Goal: Information Seeking & Learning: Learn about a topic

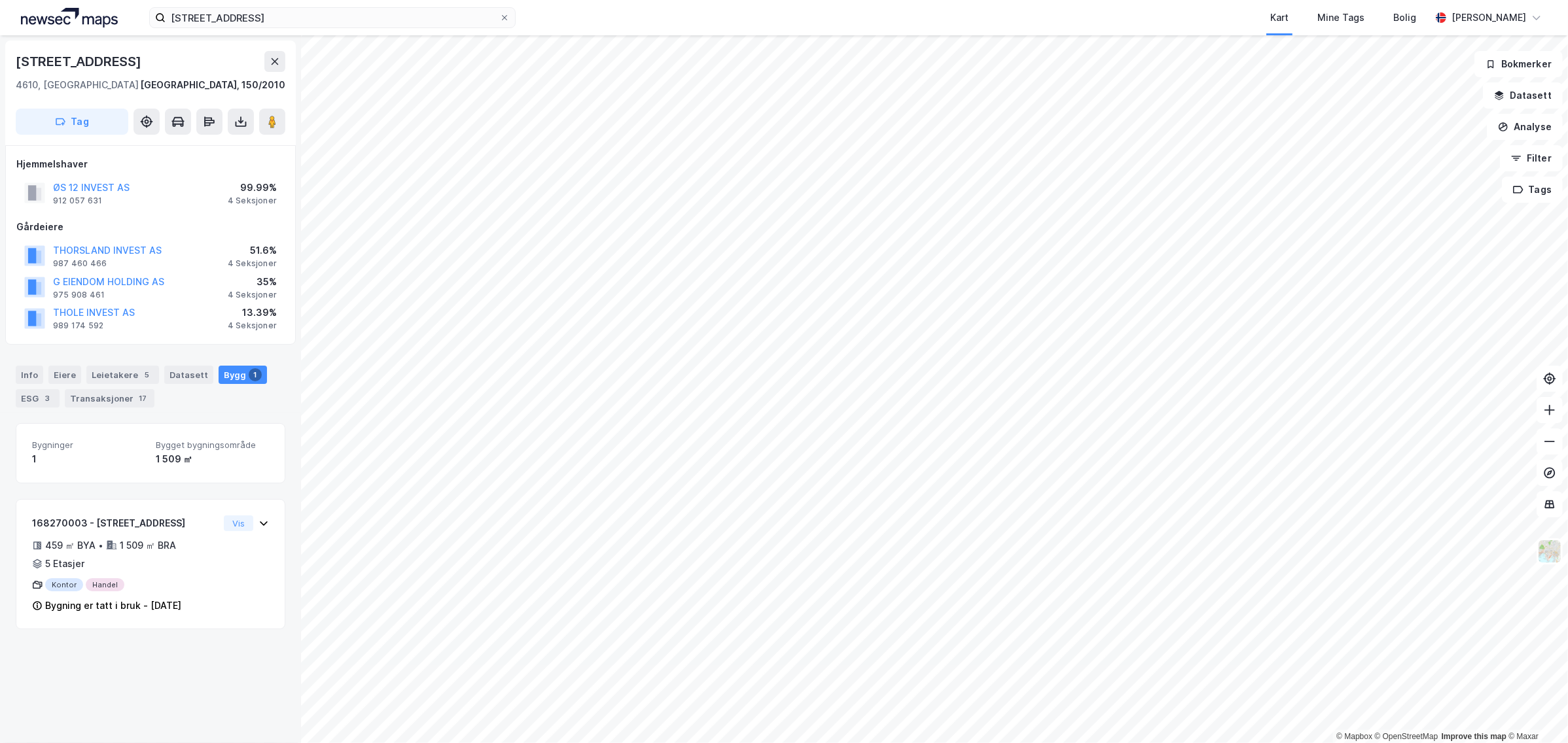
click at [567, 743] on html "stålveien 5 Kart Mine Tags Bolig [PERSON_NAME] © Mapbox © OpenStreetMap Improve…" at bounding box center [784, 372] width 1568 height 743
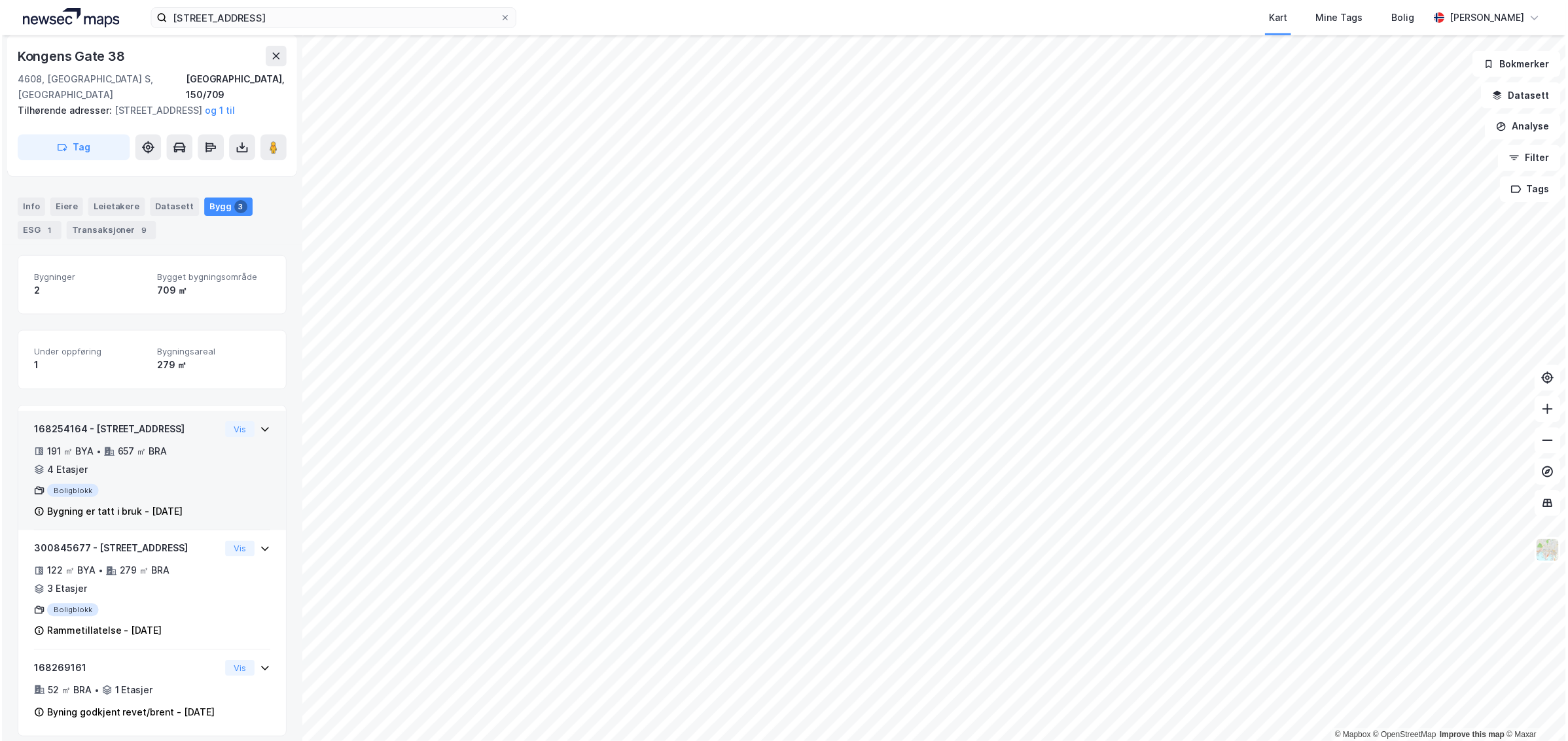
scroll to position [99, 0]
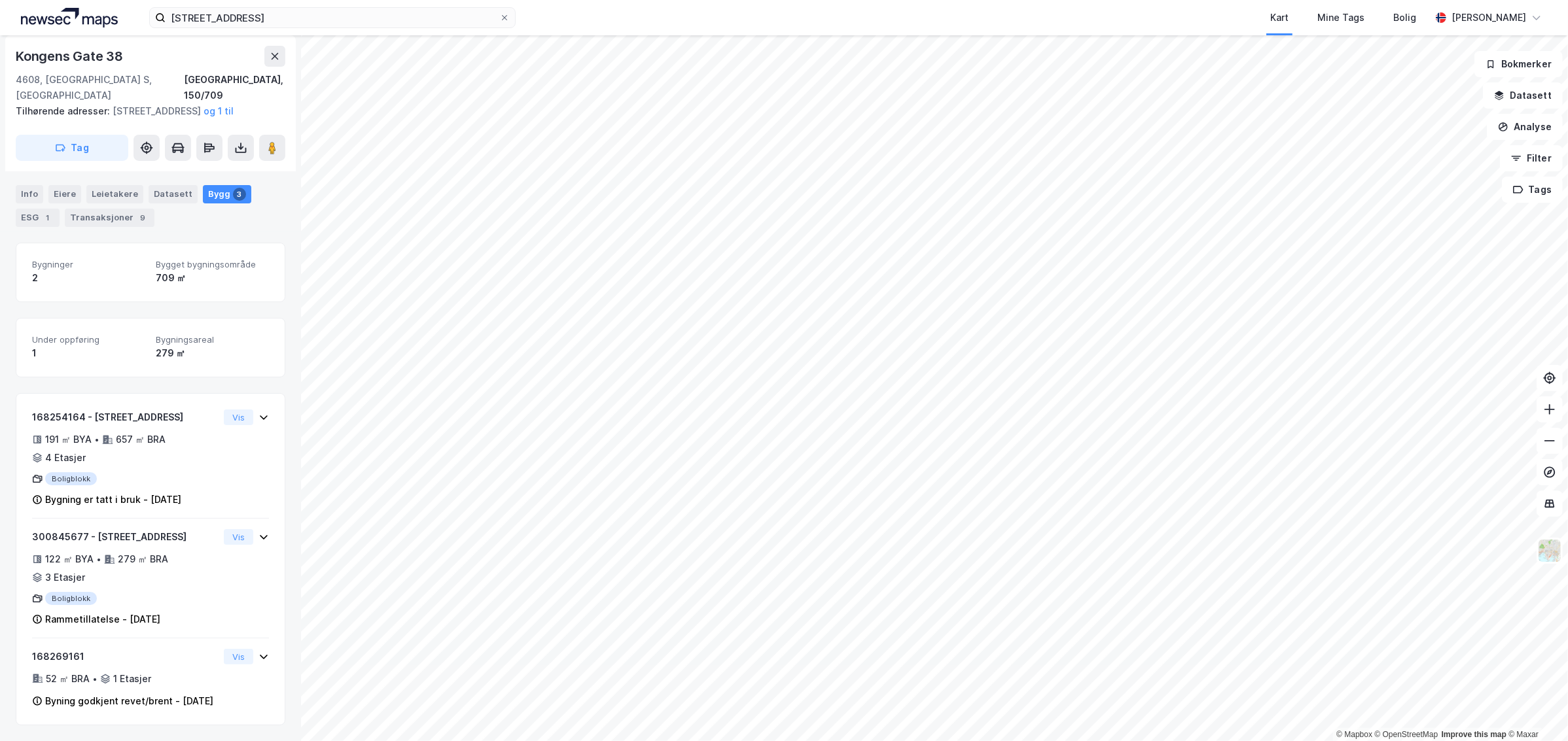
click at [952, 741] on html "stålveien 5 Kart Mine Tags Bolig [PERSON_NAME] © Mapbox © OpenStreetMap Improve…" at bounding box center [784, 370] width 1568 height 741
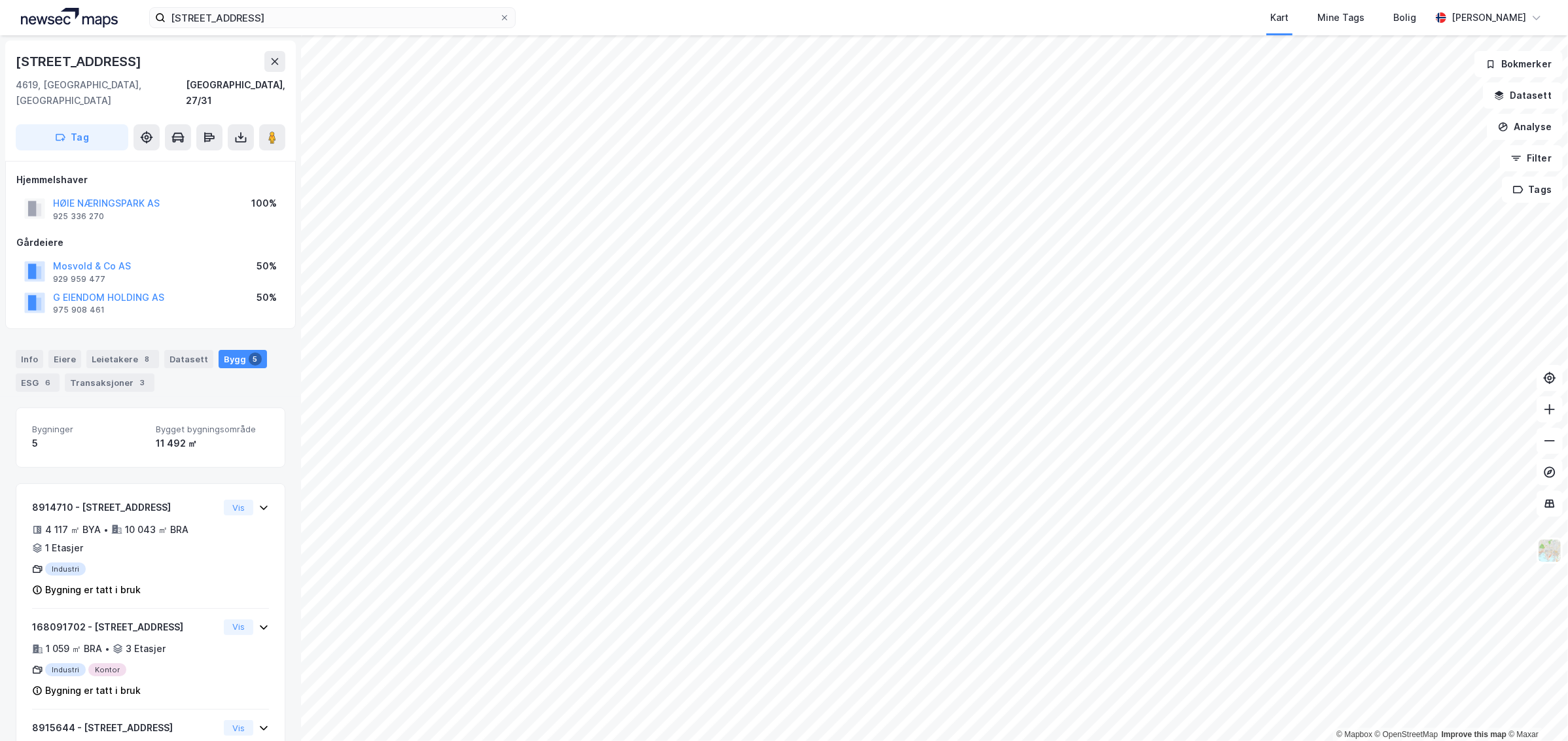
scroll to position [99, 0]
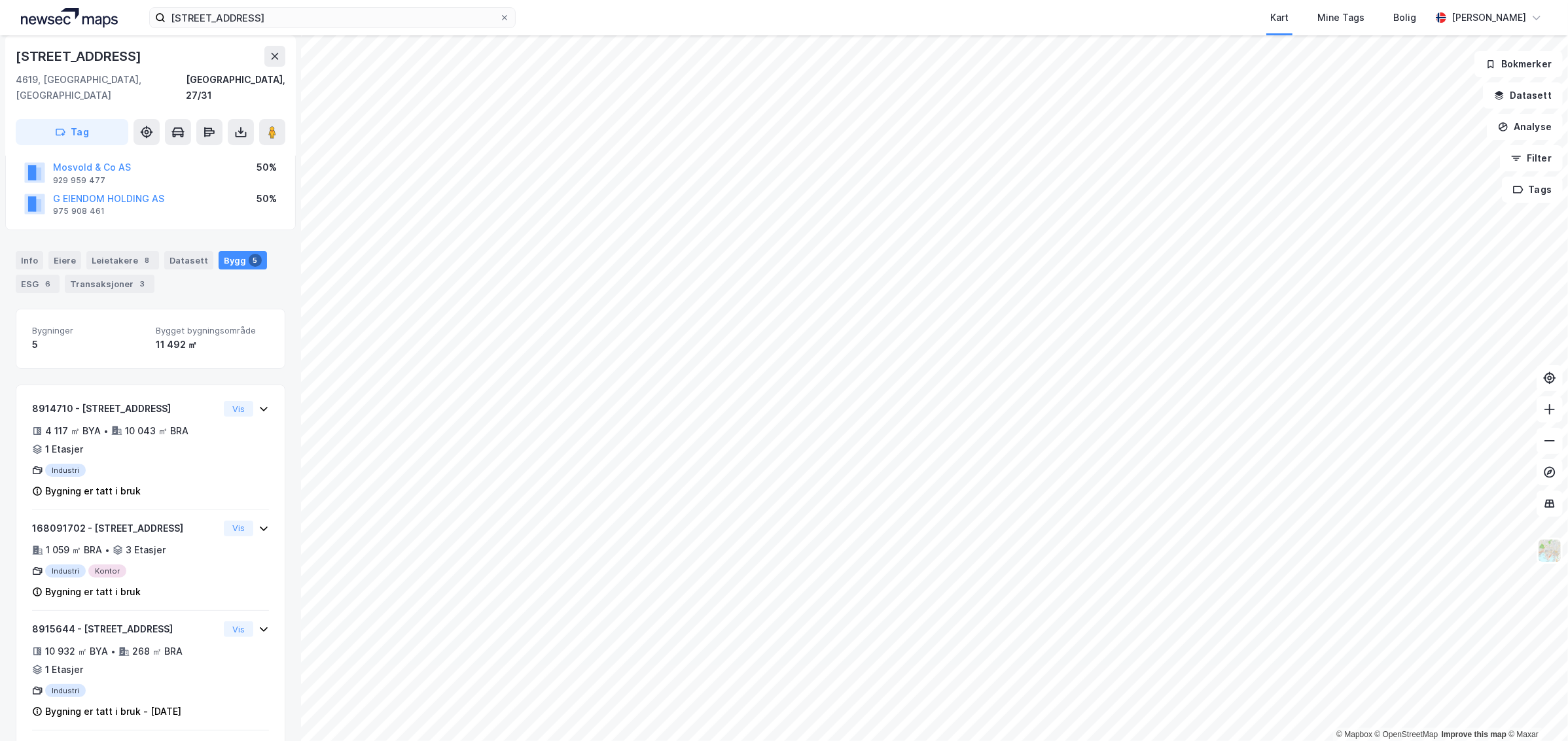
click at [502, 0] on html "stålveien 5 Kart Mine Tags Bolig [PERSON_NAME] © Mapbox © OpenStreetMap Improve…" at bounding box center [784, 370] width 1568 height 741
